Goal: Task Accomplishment & Management: Complete application form

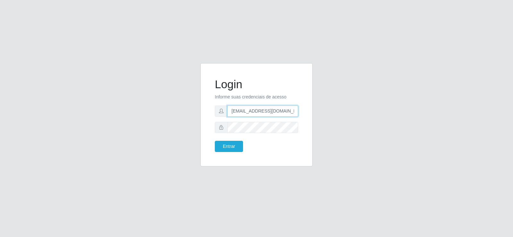
click at [269, 114] on input "[EMAIL_ADDRESS][DOMAIN_NAME]" at bounding box center [262, 110] width 71 height 11
type input "[EMAIL_ADDRESS][DOMAIN_NAME]"
click at [201, 126] on div "Login Informe suas credenciais de acesso [EMAIL_ADDRESS][DOMAIN_NAME] Entrar" at bounding box center [256, 114] width 112 height 103
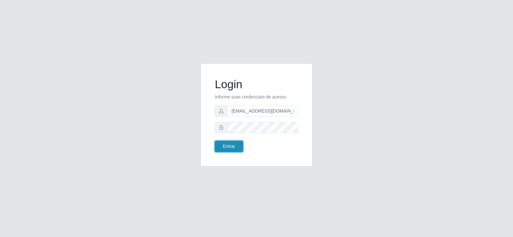
click at [233, 147] on button "Entrar" at bounding box center [229, 146] width 28 height 11
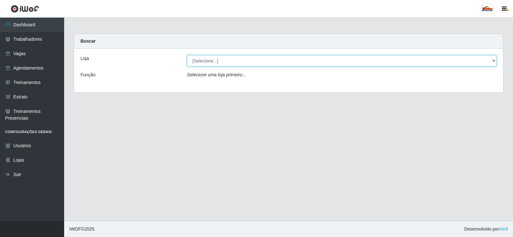
click at [215, 61] on select "[Selecione...] Supermercado Tadeu - [GEOGRAPHIC_DATA]" at bounding box center [342, 60] width 310 height 11
select select "195"
click at [187, 55] on select "[Selecione...] Supermercado Tadeu - [GEOGRAPHIC_DATA]" at bounding box center [342, 60] width 310 height 11
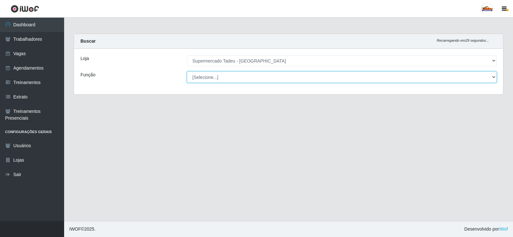
drag, startPoint x: 215, startPoint y: 65, endPoint x: 216, endPoint y: 79, distance: 13.2
click at [216, 79] on select "[Selecione...] ASG ASG + ASG ++ Auxiliar de Estacionamento Auxiliar de Estacion…" at bounding box center [342, 76] width 310 height 11
click at [217, 78] on select "[Selecione...] ASG ASG + ASG ++ Auxiliar de Estacionamento Auxiliar de Estacion…" at bounding box center [342, 76] width 310 height 11
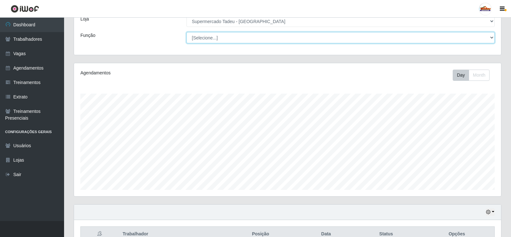
scroll to position [43, 0]
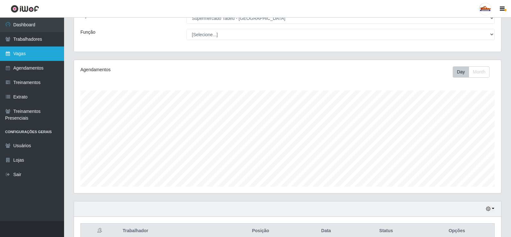
click at [15, 50] on link "Vagas" at bounding box center [32, 53] width 64 height 14
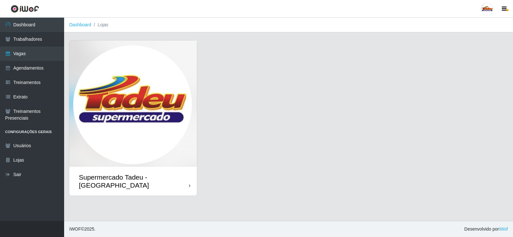
click at [113, 134] on img at bounding box center [133, 103] width 128 height 126
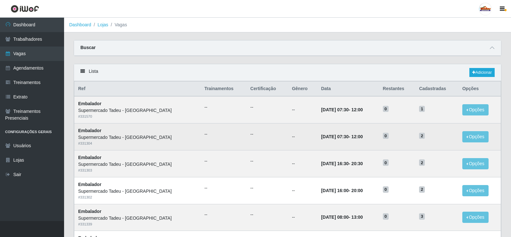
click at [288, 123] on td "--" at bounding box center [302, 136] width 29 height 27
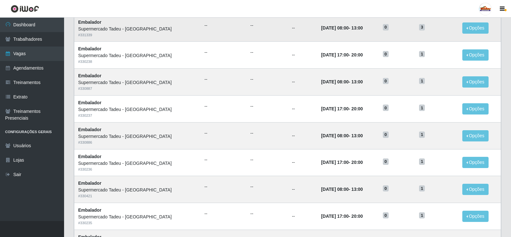
scroll to position [224, 0]
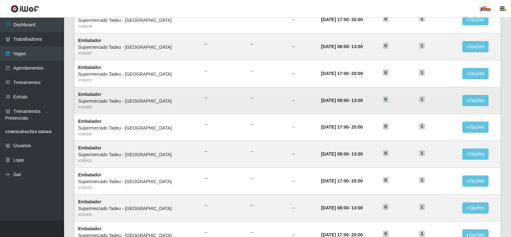
click at [317, 109] on td "[DATE] 08:00 - 13:00" at bounding box center [348, 100] width 62 height 27
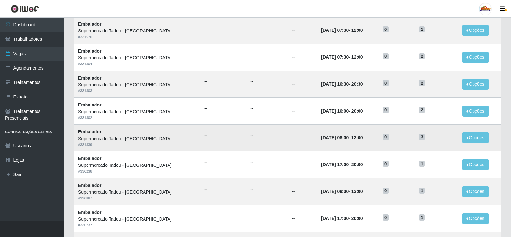
scroll to position [64, 0]
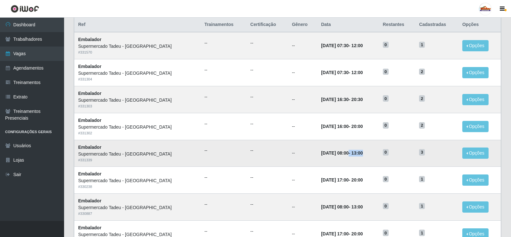
drag, startPoint x: 327, startPoint y: 153, endPoint x: 355, endPoint y: 157, distance: 28.4
click at [355, 157] on td "[DATE] 08:00 - 13:00" at bounding box center [348, 153] width 62 height 27
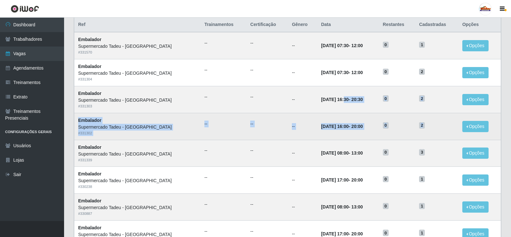
drag, startPoint x: 324, startPoint y: 101, endPoint x: 430, endPoint y: 126, distance: 109.0
click at [430, 126] on tbody "Embalador Supermercado Tadeu - [GEOGRAPHIC_DATA] # 331570 -- -- -- [DATE] 07:30…" at bounding box center [287, 233] width 427 height 403
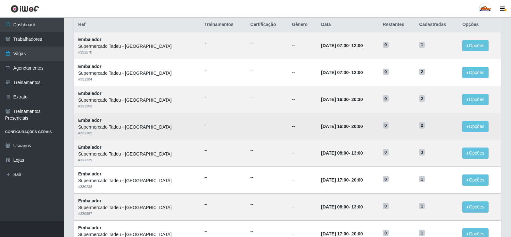
click at [430, 130] on td "2" at bounding box center [436, 126] width 43 height 27
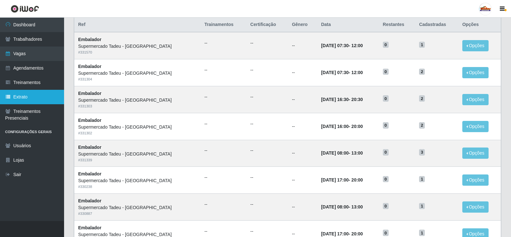
click at [26, 97] on link "Extrato" at bounding box center [32, 97] width 64 height 14
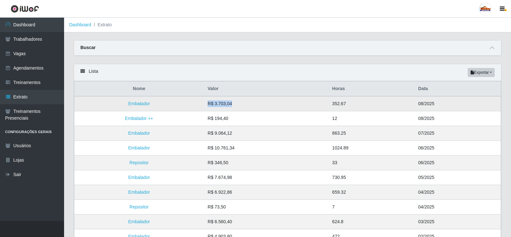
drag, startPoint x: 209, startPoint y: 104, endPoint x: 253, endPoint y: 104, distance: 43.6
click at [253, 104] on td "R$ 3.703,04" at bounding box center [266, 103] width 125 height 15
click at [253, 110] on td "R$ 3.703,04" at bounding box center [266, 103] width 125 height 15
click at [247, 106] on td "R$ 3.703,04" at bounding box center [266, 103] width 125 height 15
click at [213, 59] on div "Carregando... Buscar Loja [Selecione...] Supermercado Tadeu - [GEOGRAPHIC_DATA]…" at bounding box center [287, 52] width 437 height 24
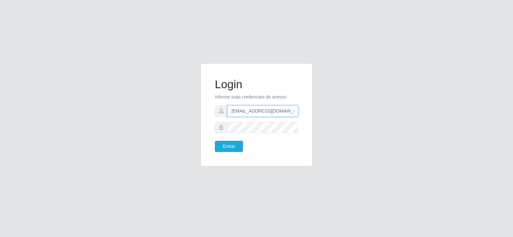
click at [249, 113] on input "[EMAIL_ADDRESS][DOMAIN_NAME]" at bounding box center [262, 110] width 71 height 11
type input "[EMAIL_ADDRESS][DOMAIN_NAME]"
click at [201, 125] on div "Login Informe suas credenciais de acesso [EMAIL_ADDRESS][DOMAIN_NAME] Entrar" at bounding box center [256, 114] width 112 height 103
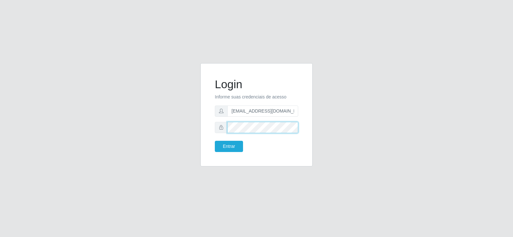
click at [215, 141] on button "Entrar" at bounding box center [229, 146] width 28 height 11
click at [220, 144] on button "Entrar" at bounding box center [229, 146] width 28 height 11
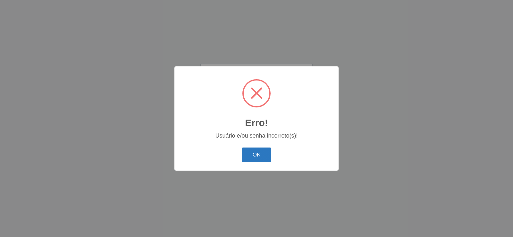
click at [264, 154] on button "OK" at bounding box center [257, 154] width 30 height 15
click at [258, 127] on div "Erro! ×" at bounding box center [256, 103] width 151 height 60
click at [256, 153] on button "OK" at bounding box center [257, 154] width 30 height 15
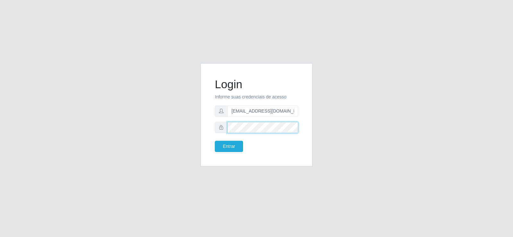
click at [215, 141] on button "Entrar" at bounding box center [229, 146] width 28 height 11
click at [231, 143] on button "Entrar" at bounding box center [229, 146] width 28 height 11
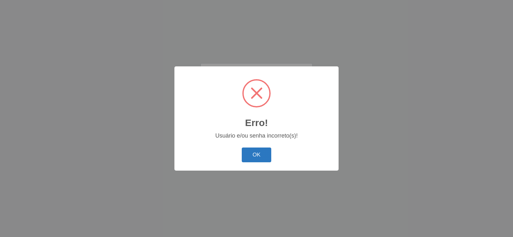
click at [270, 156] on button "OK" at bounding box center [257, 154] width 30 height 15
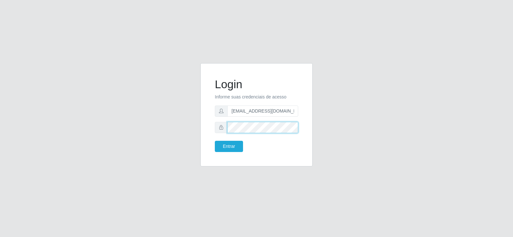
click at [177, 126] on div "Login Informe suas credenciais de acesso [EMAIL_ADDRESS][DOMAIN_NAME] Entrar" at bounding box center [256, 118] width 365 height 111
click at [227, 151] on button "Entrar" at bounding box center [229, 146] width 28 height 11
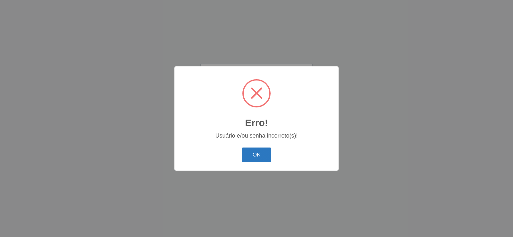
click at [245, 151] on button "OK" at bounding box center [257, 154] width 30 height 15
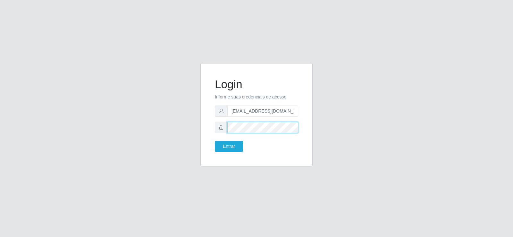
click at [184, 120] on div "Login Informe suas credenciais de acesso [EMAIL_ADDRESS][DOMAIN_NAME] Entrar" at bounding box center [256, 118] width 365 height 111
click at [236, 146] on button "Entrar" at bounding box center [229, 146] width 28 height 11
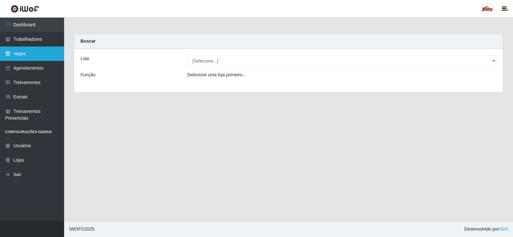
click at [29, 53] on link "Vagas" at bounding box center [32, 53] width 64 height 14
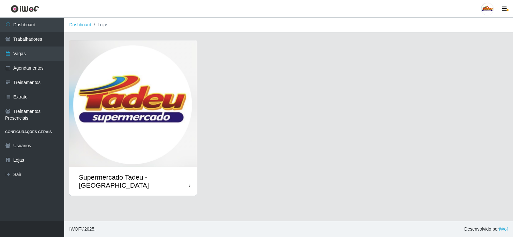
click at [161, 136] on img at bounding box center [133, 103] width 128 height 126
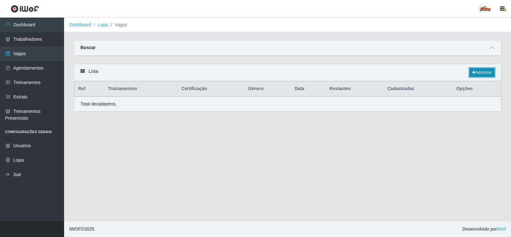
click at [484, 71] on link "Adicionar" at bounding box center [481, 72] width 25 height 9
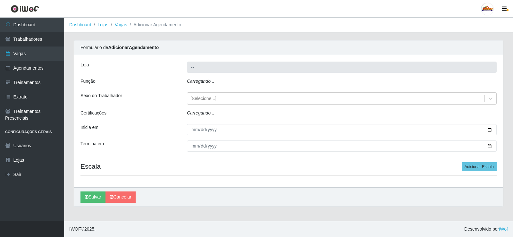
type input "Supermercado Tadeu - [GEOGRAPHIC_DATA]"
click at [211, 84] on div "Carregando..." at bounding box center [341, 82] width 319 height 9
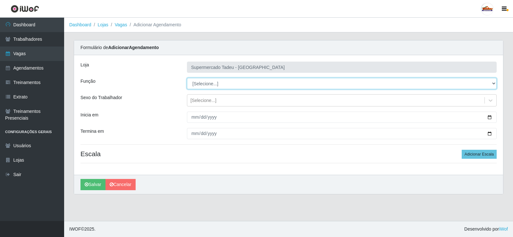
drag, startPoint x: 211, startPoint y: 84, endPoint x: 211, endPoint y: 81, distance: 3.6
click at [211, 81] on select "[Selecione...] ASG ASG + ASG ++ Auxiliar de Estacionamento Auxiliar de Estacion…" at bounding box center [342, 83] width 310 height 11
select select "1"
click at [187, 78] on select "[Selecione...] ASG ASG + ASG ++ Auxiliar de Estacionamento Auxiliar de Estacion…" at bounding box center [342, 83] width 310 height 11
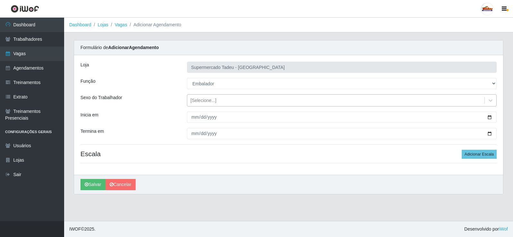
click at [208, 101] on div "[Selecione...]" at bounding box center [203, 100] width 26 height 7
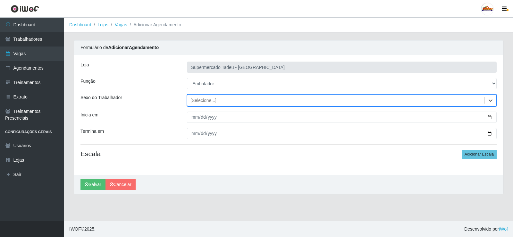
click at [207, 100] on div "[Selecione...]" at bounding box center [203, 100] width 26 height 7
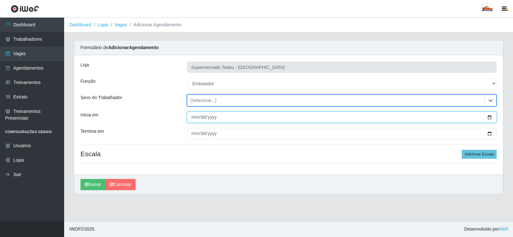
click at [204, 116] on input "Inicia em" at bounding box center [342, 117] width 310 height 11
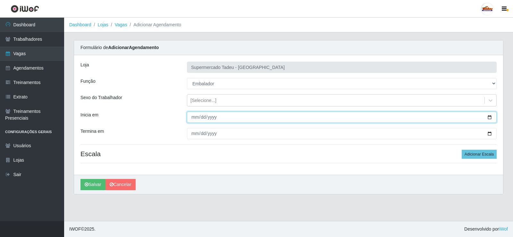
click at [191, 117] on input "Inicia em" at bounding box center [342, 117] width 310 height 11
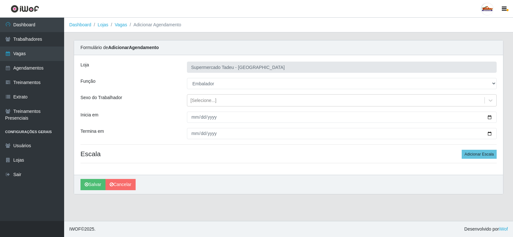
drag, startPoint x: 194, startPoint y: 109, endPoint x: 195, endPoint y: 113, distance: 4.8
click at [194, 109] on div "Loja Supermercado Tadeu - Lagoa Seca Função [Selecione...] ASG ASG + ASG ++ Aux…" at bounding box center [288, 115] width 429 height 120
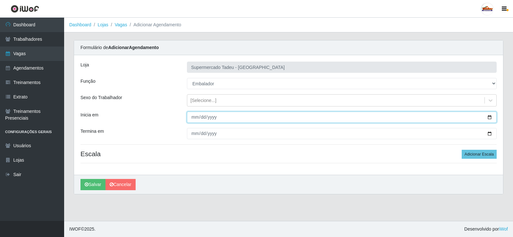
click at [195, 115] on input "Inicia em" at bounding box center [342, 117] width 310 height 11
type input "2025-08-23"
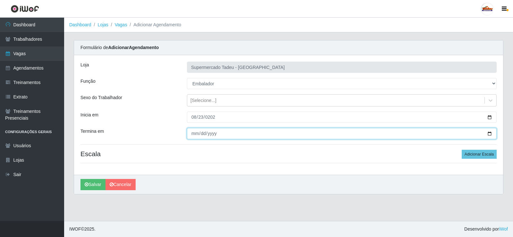
click at [188, 138] on input "Termina em" at bounding box center [342, 133] width 310 height 11
type input "2022-08-23"
type input "0005-08-23"
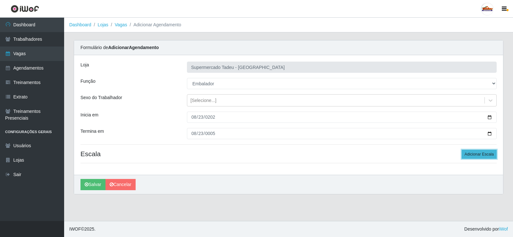
click at [485, 154] on button "Adicionar Escala" at bounding box center [478, 154] width 35 height 9
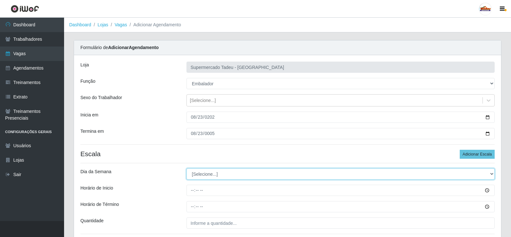
click at [209, 176] on select "[Selecione...] Segunda Terça Quarta Quinta Sexta Sábado Domingo" at bounding box center [341, 173] width 308 height 11
select select "6"
click at [187, 168] on select "[Selecione...] Segunda Terça Quarta Quinta Sexta Sábado Domingo" at bounding box center [341, 173] width 308 height 11
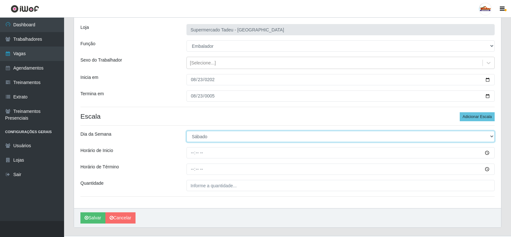
scroll to position [52, 0]
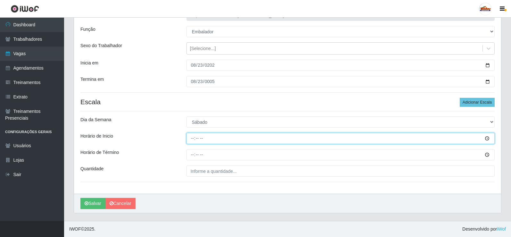
click at [193, 140] on input "Horário de Inicio" at bounding box center [341, 138] width 308 height 11
type input "08:00"
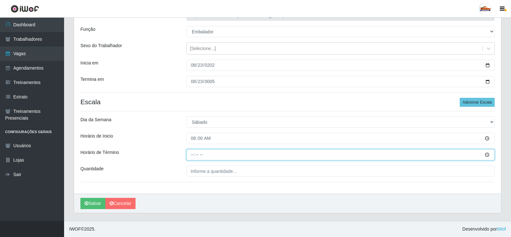
click at [205, 155] on input "Horário de Término" at bounding box center [341, 154] width 308 height 11
type input "13:00"
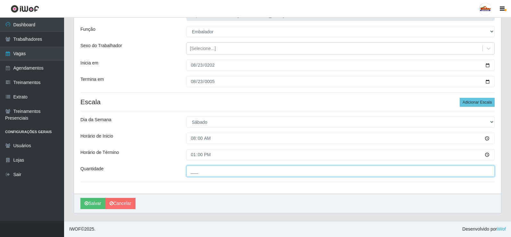
click at [206, 170] on input "___" at bounding box center [341, 170] width 308 height 11
type input "2__"
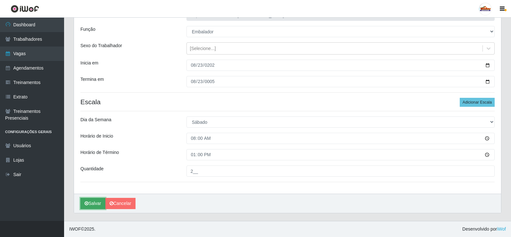
click at [89, 204] on button "Salvar" at bounding box center [92, 203] width 25 height 11
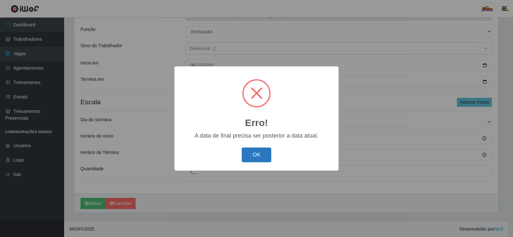
click at [258, 156] on button "OK" at bounding box center [257, 154] width 30 height 15
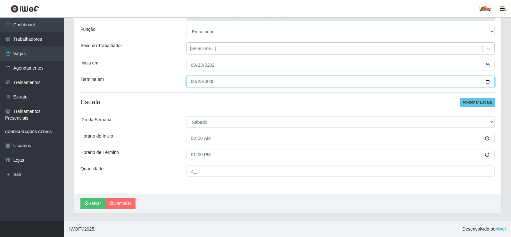
click at [208, 82] on input "0005-08-23" at bounding box center [341, 81] width 308 height 11
type input "2025-08-23"
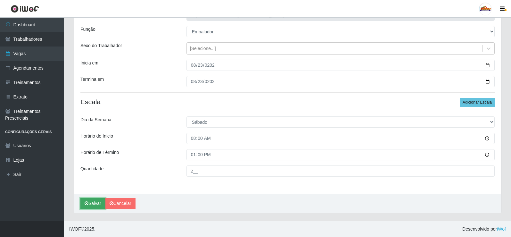
click at [89, 202] on button "Salvar" at bounding box center [92, 203] width 25 height 11
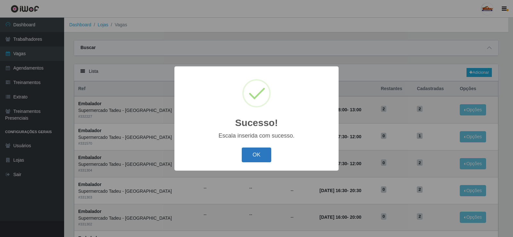
click at [259, 155] on button "OK" at bounding box center [257, 154] width 30 height 15
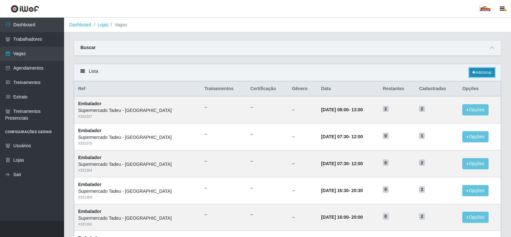
click at [483, 70] on link "Adicionar" at bounding box center [481, 72] width 25 height 9
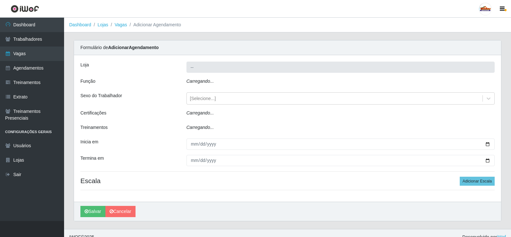
type input "Supermercado Tadeu - [GEOGRAPHIC_DATA]"
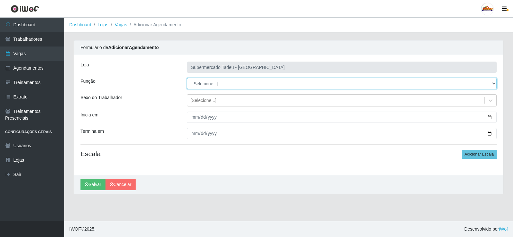
click at [198, 84] on select "[Selecione...] ASG ASG + ASG ++ Auxiliar de Estacionamento Auxiliar de Estacion…" at bounding box center [342, 83] width 310 height 11
select select "1"
click at [187, 78] on select "[Selecione...] ASG ASG + ASG ++ Auxiliar de Estacionamento Auxiliar de Estacion…" at bounding box center [342, 83] width 310 height 11
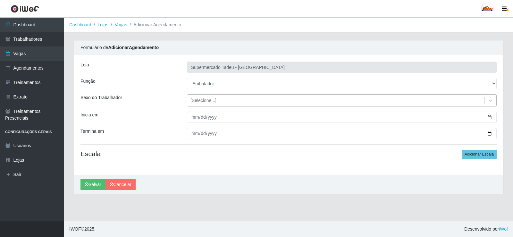
click at [219, 99] on div "[Selecione...]" at bounding box center [335, 100] width 297 height 11
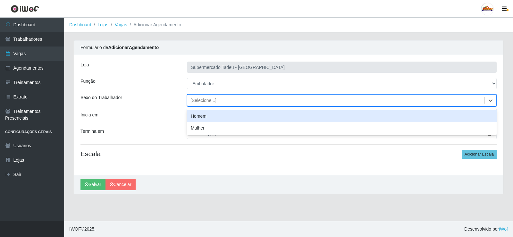
click at [195, 101] on div "[Selecione...]" at bounding box center [203, 100] width 26 height 7
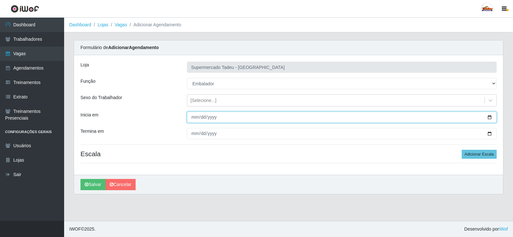
click at [201, 115] on input "Inicia em" at bounding box center [342, 117] width 310 height 11
click at [194, 118] on input "Inicia em" at bounding box center [342, 117] width 310 height 11
click at [489, 118] on input "Inicia em" at bounding box center [342, 117] width 310 height 11
type input "2025-08-23"
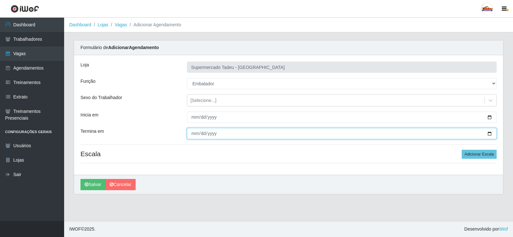
click at [192, 135] on input "Termina em" at bounding box center [342, 133] width 310 height 11
type input "2025-08-23"
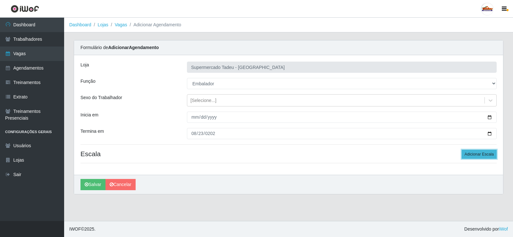
click at [470, 152] on button "Adicionar Escala" at bounding box center [478, 154] width 35 height 9
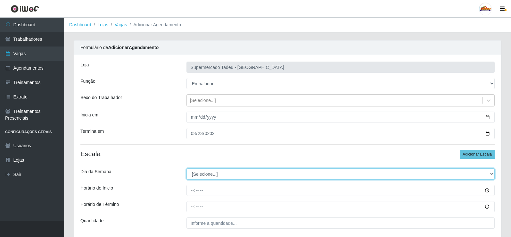
click at [207, 174] on select "[Selecione...] Segunda Terça Quarta Quinta Sexta Sábado Domingo" at bounding box center [341, 173] width 308 height 11
select select "6"
click at [187, 168] on select "[Selecione...] Segunda Terça Quarta Quinta Sexta Sábado Domingo" at bounding box center [341, 173] width 308 height 11
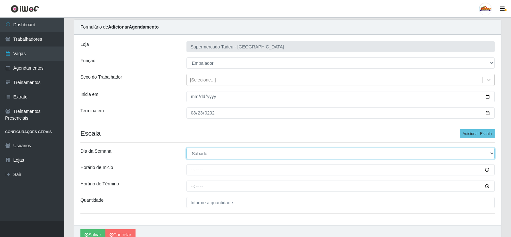
scroll to position [52, 0]
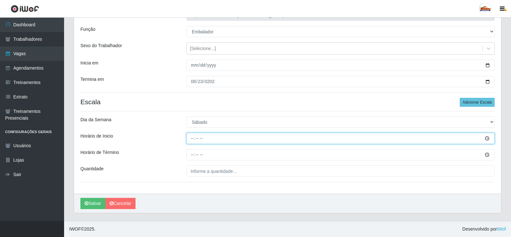
click at [192, 139] on input "Horário de Inicio" at bounding box center [341, 138] width 308 height 11
click at [193, 139] on input "Horário de Inicio" at bounding box center [341, 138] width 308 height 11
type input "16:00"
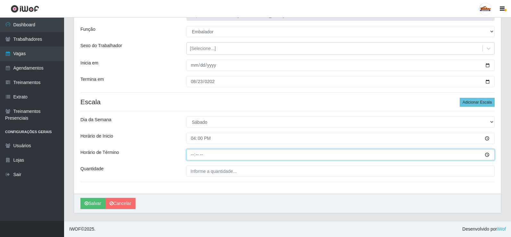
click at [198, 155] on input "Horário de Término" at bounding box center [341, 154] width 308 height 11
click at [195, 154] on input "Horário de Término" at bounding box center [341, 154] width 308 height 11
click at [191, 154] on input "Horário de Término" at bounding box center [341, 154] width 308 height 11
type input "20:00"
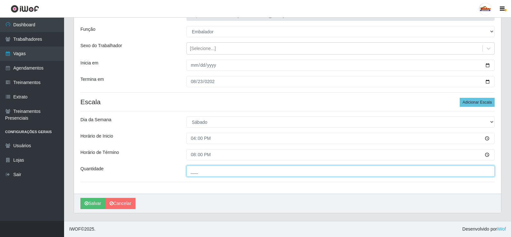
drag, startPoint x: 215, startPoint y: 167, endPoint x: 213, endPoint y: 170, distance: 3.7
click at [214, 169] on input "___" at bounding box center [341, 170] width 308 height 11
type input "2__"
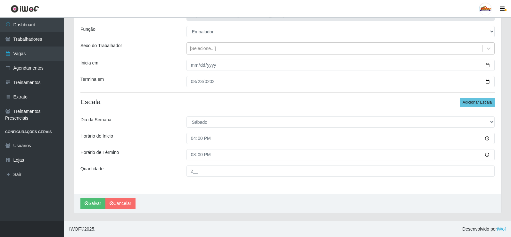
click at [152, 144] on div "Horário de Inicio" at bounding box center [129, 138] width 106 height 11
click at [95, 203] on button "Salvar" at bounding box center [92, 203] width 25 height 11
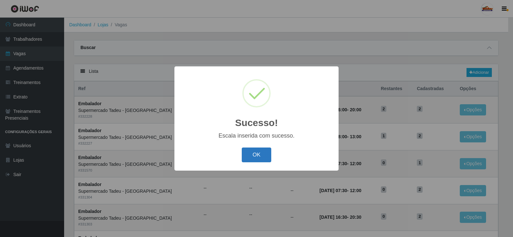
click at [261, 154] on button "OK" at bounding box center [257, 154] width 30 height 15
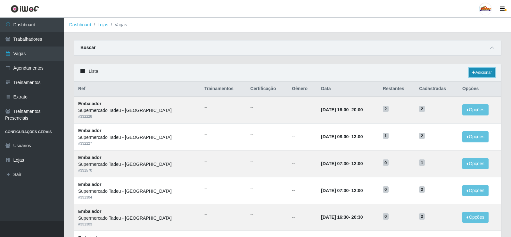
click at [474, 72] on link "Adicionar" at bounding box center [481, 72] width 25 height 9
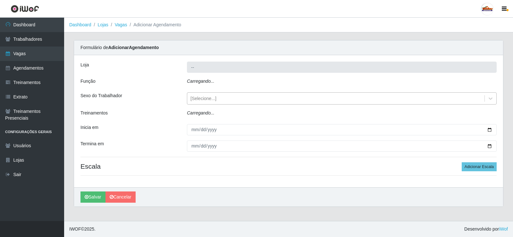
type input "Supermercado Tadeu - [GEOGRAPHIC_DATA]"
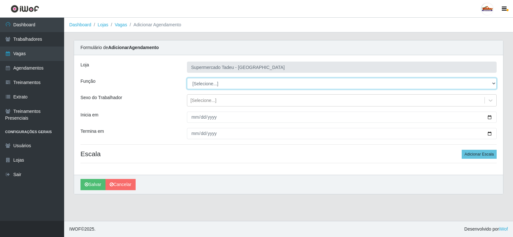
click at [208, 85] on select "[Selecione...] ASG ASG + ASG ++ Auxiliar de Estacionamento Auxiliar de Estacion…" at bounding box center [342, 83] width 310 height 11
select select "1"
click at [187, 78] on select "[Selecione...] ASG ASG + ASG ++ Auxiliar de Estacionamento Auxiliar de Estacion…" at bounding box center [342, 83] width 310 height 11
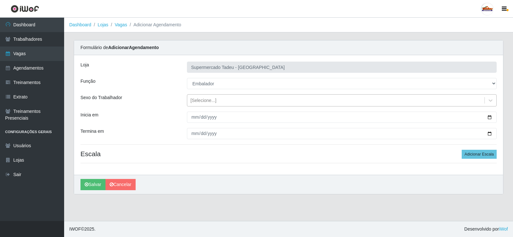
drag, startPoint x: 213, startPoint y: 103, endPoint x: 212, endPoint y: 99, distance: 3.9
click at [213, 102] on div "[Selecione...]" at bounding box center [203, 100] width 26 height 7
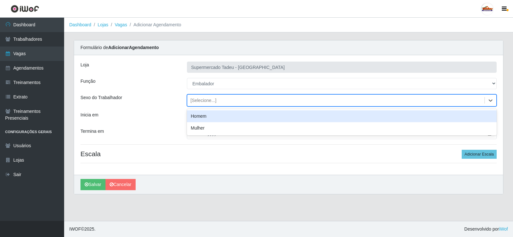
click at [204, 103] on div "[Selecione...]" at bounding box center [203, 100] width 26 height 7
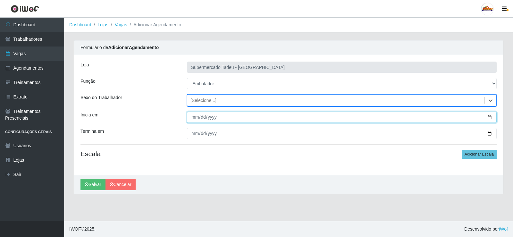
click at [203, 115] on input "Inicia em" at bounding box center [342, 117] width 310 height 11
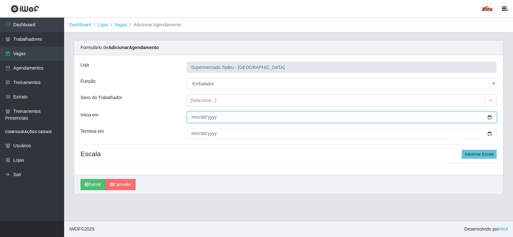
click at [195, 116] on input "Inicia em" at bounding box center [342, 117] width 310 height 11
type input "2025-08-23"
click at [80, 179] on button "Salvar" at bounding box center [92, 184] width 25 height 11
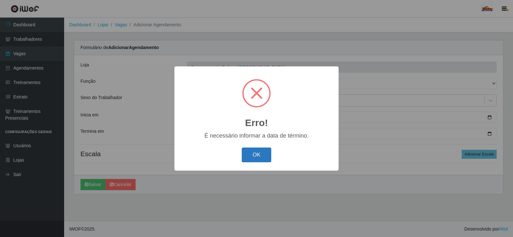
drag, startPoint x: 232, startPoint y: 162, endPoint x: 245, endPoint y: 156, distance: 14.1
click at [240, 158] on div "OK Cancel" at bounding box center [256, 154] width 151 height 18
drag, startPoint x: 246, startPoint y: 156, endPoint x: 222, endPoint y: 147, distance: 25.5
click at [246, 156] on button "OK" at bounding box center [257, 154] width 30 height 15
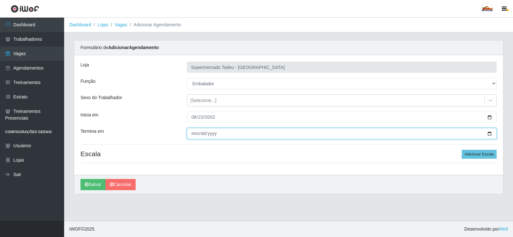
click at [195, 135] on input "Termina em" at bounding box center [342, 133] width 310 height 11
type input "2025-08-23"
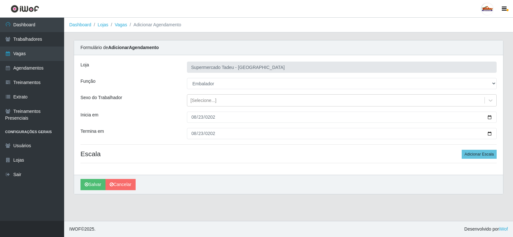
click at [449, 160] on div "Loja Supermercado Tadeu - Lagoa Seca Função [Selecione...] ASG ASG + ASG ++ Aux…" at bounding box center [288, 115] width 429 height 120
click at [463, 155] on h4 "Escala Adicionar Escala" at bounding box center [288, 154] width 416 height 8
click at [470, 154] on button "Adicionar Escala" at bounding box center [478, 154] width 35 height 9
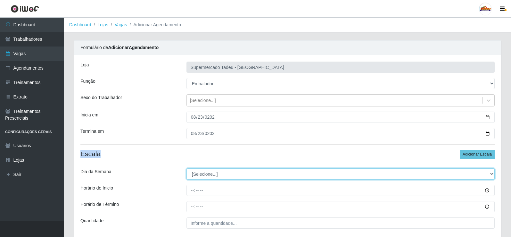
click at [195, 174] on select "[Selecione...] Segunda Terça Quarta Quinta Sexta Sábado Domingo" at bounding box center [341, 173] width 308 height 11
select select "6"
click at [187, 168] on select "[Selecione...] Segunda Terça Quarta Quinta Sexta Sábado Domingo" at bounding box center [341, 173] width 308 height 11
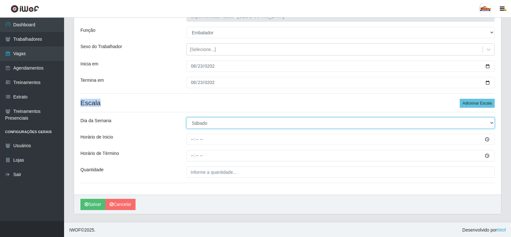
scroll to position [52, 0]
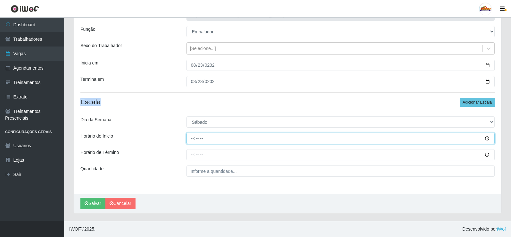
drag, startPoint x: 192, startPoint y: 135, endPoint x: 196, endPoint y: 143, distance: 8.8
click at [191, 135] on input "Horário de Inicio" at bounding box center [341, 138] width 308 height 11
type input "16:30"
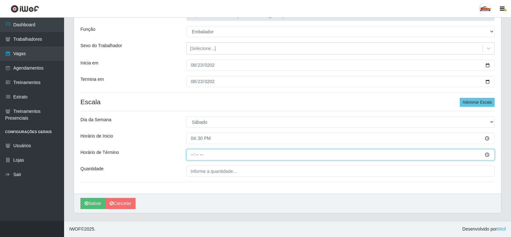
click at [192, 152] on input "Horário de Término" at bounding box center [341, 154] width 308 height 11
type input "20:30"
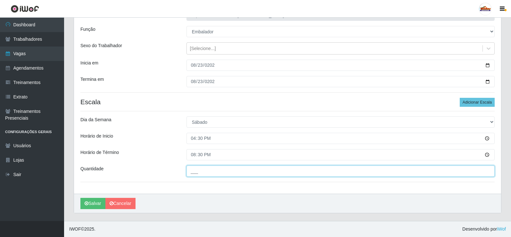
click at [211, 171] on input "___" at bounding box center [341, 170] width 308 height 11
type input "2__"
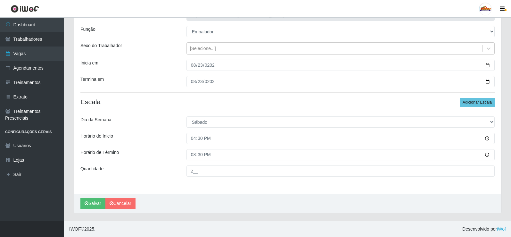
click at [151, 147] on div "Loja Supermercado Tadeu - Lagoa Seca Função [Selecione...] ASG ASG + ASG ++ Aux…" at bounding box center [287, 98] width 427 height 190
click at [92, 203] on button "Salvar" at bounding box center [92, 203] width 25 height 11
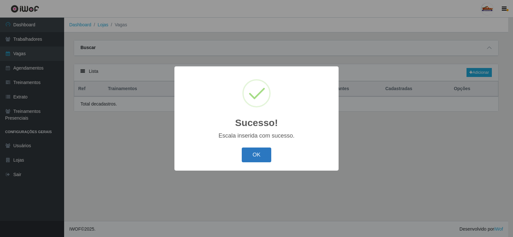
click at [256, 155] on button "OK" at bounding box center [257, 154] width 30 height 15
